Goal: Task Accomplishment & Management: Manage account settings

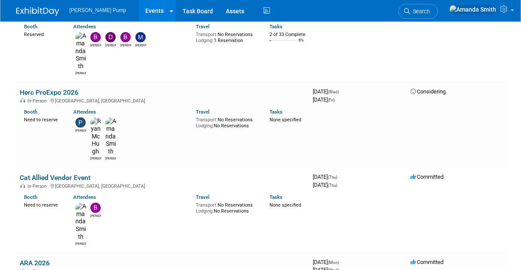
scroll to position [688, 0]
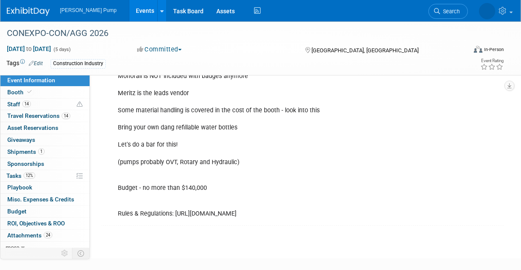
scroll to position [371, 0]
click at [36, 88] on link "Booth" at bounding box center [44, 92] width 89 height 12
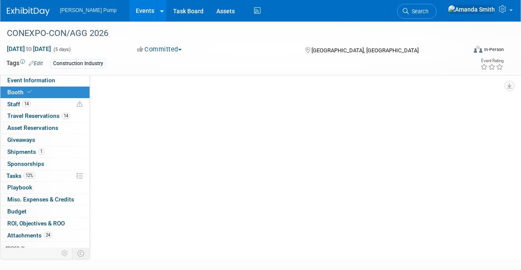
scroll to position [0, 0]
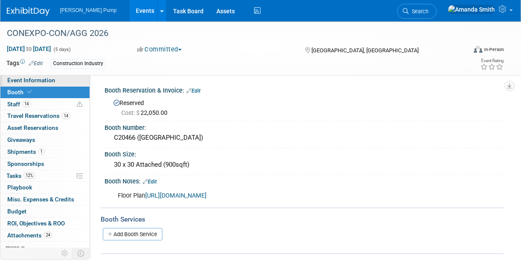
click at [36, 77] on span "Event Information" at bounding box center [31, 80] width 48 height 7
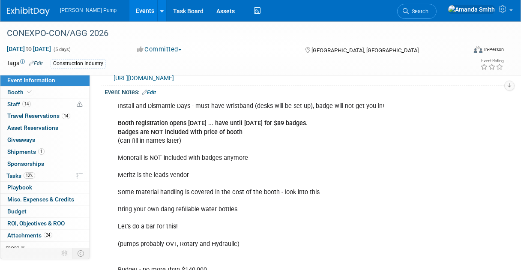
scroll to position [288, 0]
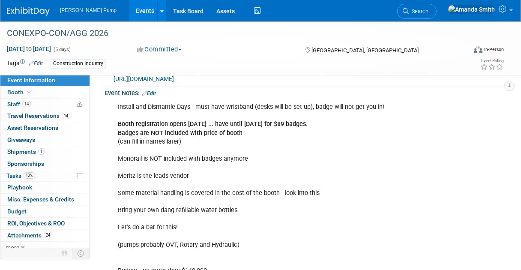
click at [151, 96] on link "Edit" at bounding box center [149, 93] width 14 height 6
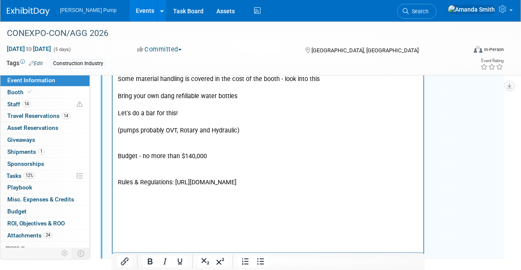
scroll to position [402, 0]
click at [194, 131] on p "Install and Dismantle Days - must have wristband (desks will be set up), badge …" at bounding box center [267, 89] width 301 height 198
click at [274, 129] on p "Install and Dismantle Days - must have wristband (desks will be set up), badge …" at bounding box center [267, 89] width 301 height 198
click at [235, 131] on p "Install and Dismantle Days - must have wristband (desks will be set up), badge …" at bounding box center [267, 89] width 301 height 198
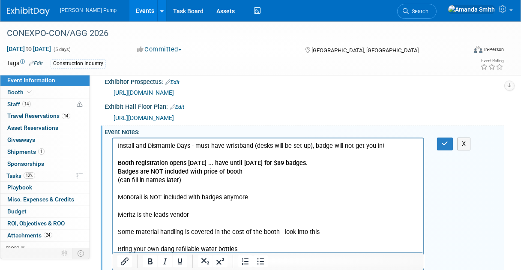
scroll to position [284, 0]
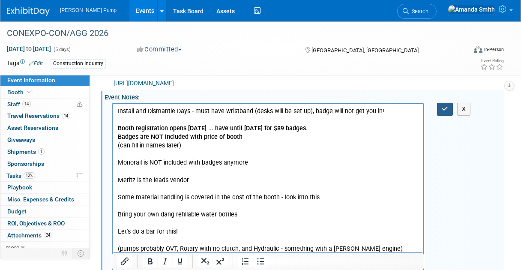
click at [451, 115] on button "button" at bounding box center [445, 109] width 16 height 12
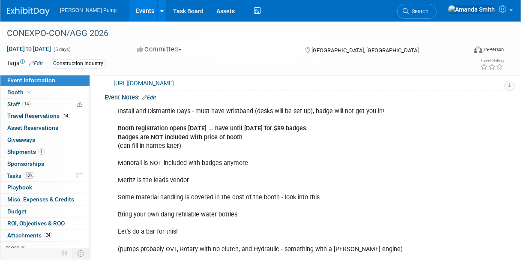
click at [129, 9] on link "Events" at bounding box center [144, 10] width 31 height 21
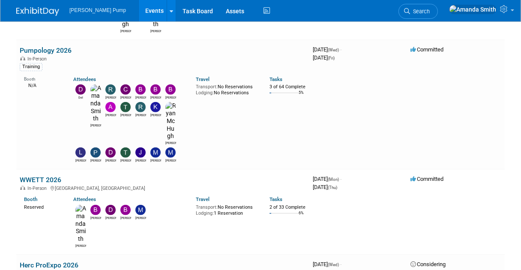
scroll to position [507, 0]
click at [43, 260] on link "Herc ProExpo 2026" at bounding box center [49, 264] width 59 height 8
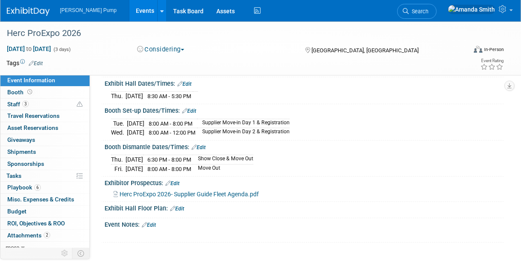
scroll to position [74, 0]
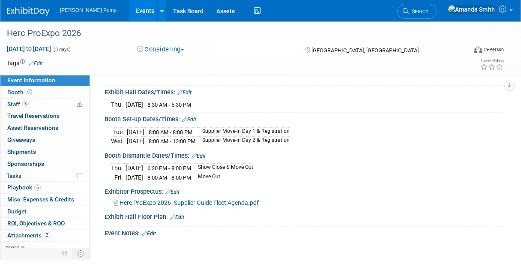
click at [129, 8] on link "Events" at bounding box center [144, 10] width 31 height 21
